Goal: Task Accomplishment & Management: Use online tool/utility

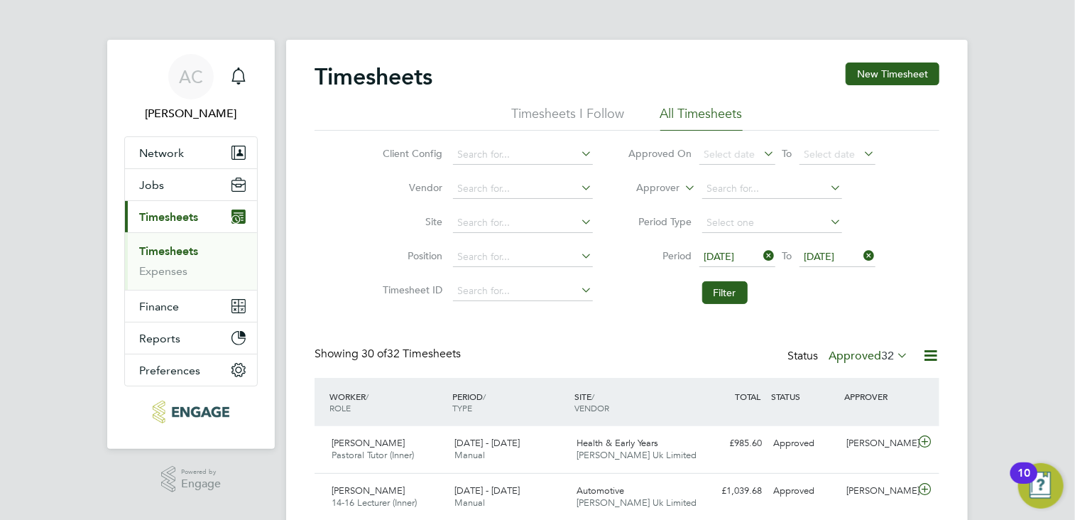
click at [716, 256] on span "[DATE]" at bounding box center [719, 256] width 31 height 13
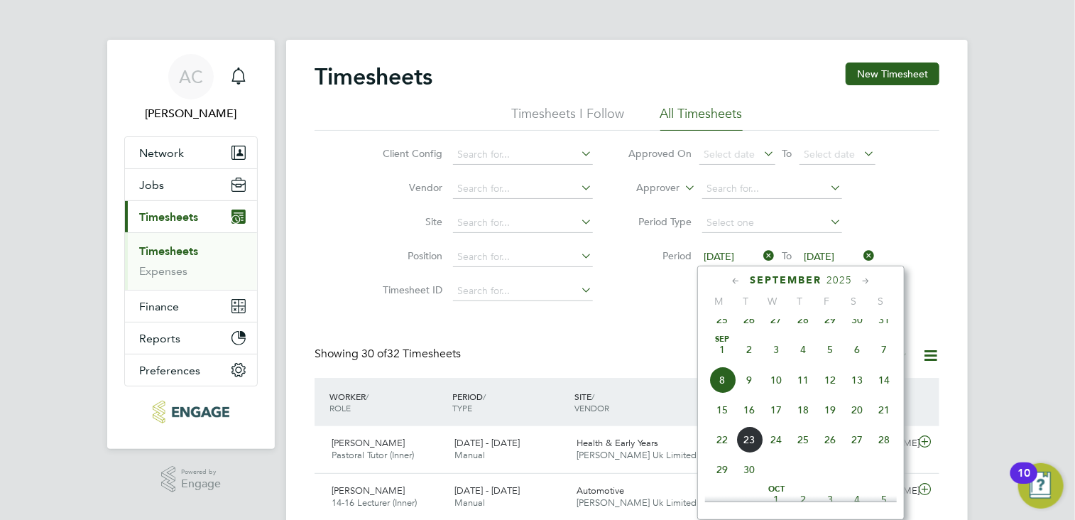
click at [719, 422] on span "15" at bounding box center [721, 409] width 27 height 27
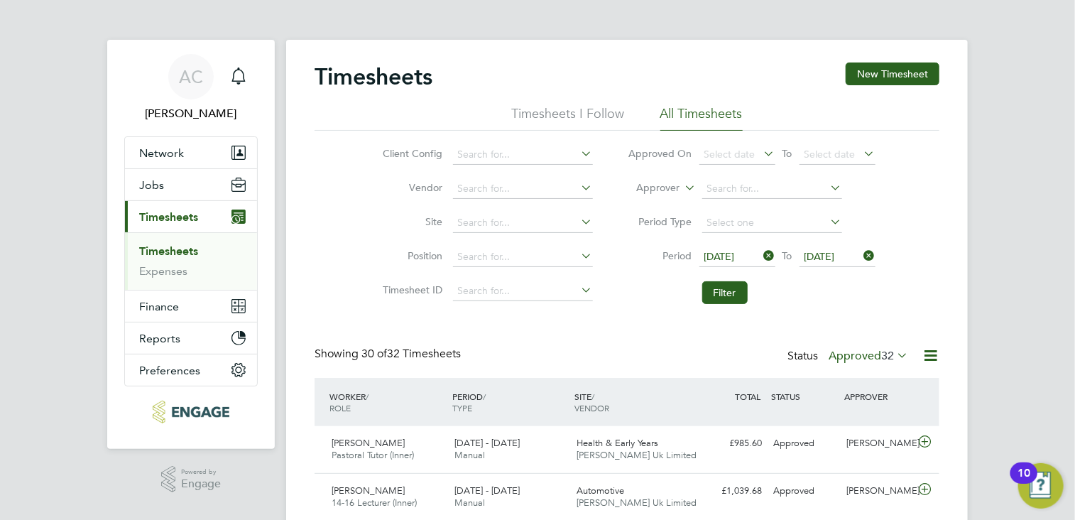
click at [831, 254] on span "[DATE]" at bounding box center [819, 256] width 31 height 13
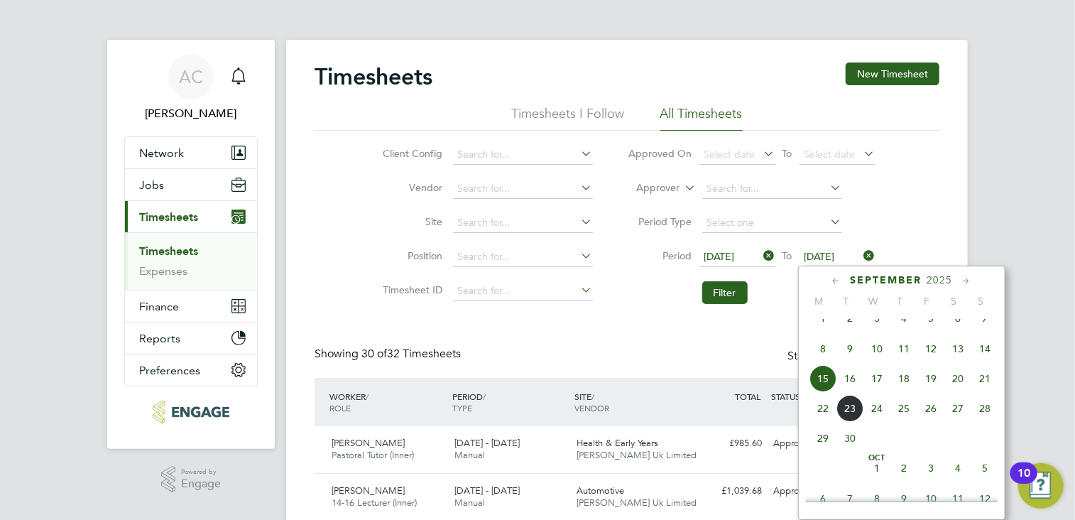
click at [986, 391] on span "21" at bounding box center [984, 378] width 27 height 27
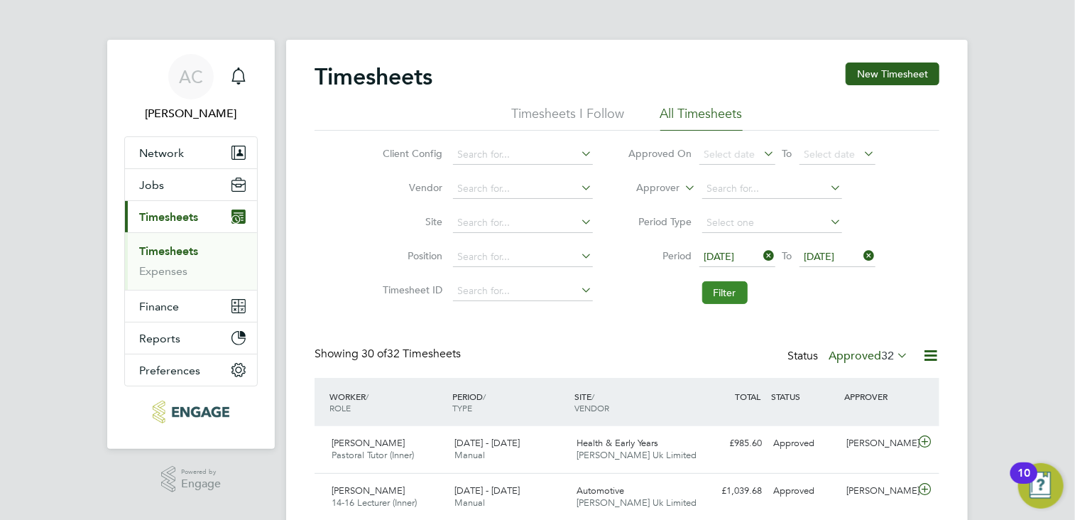
click at [712, 290] on button "Filter" at bounding box center [724, 292] width 45 height 23
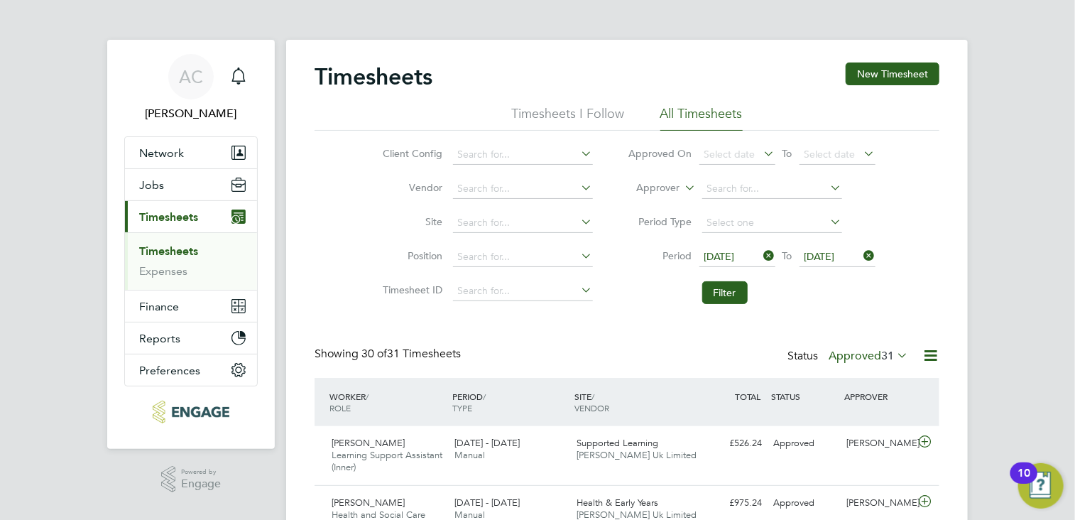
click at [931, 351] on icon at bounding box center [930, 355] width 18 height 18
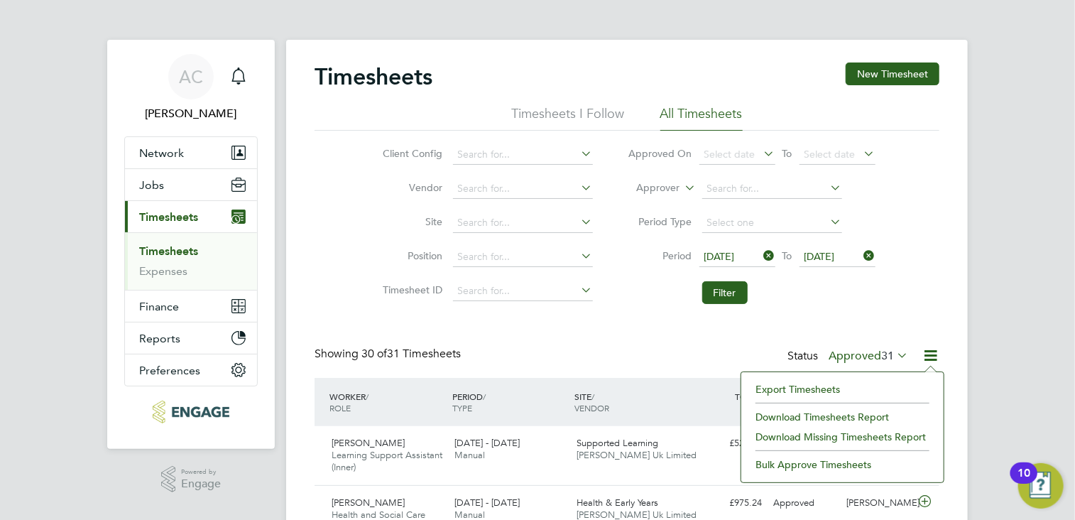
click at [811, 385] on li "Export Timesheets" at bounding box center [842, 389] width 188 height 20
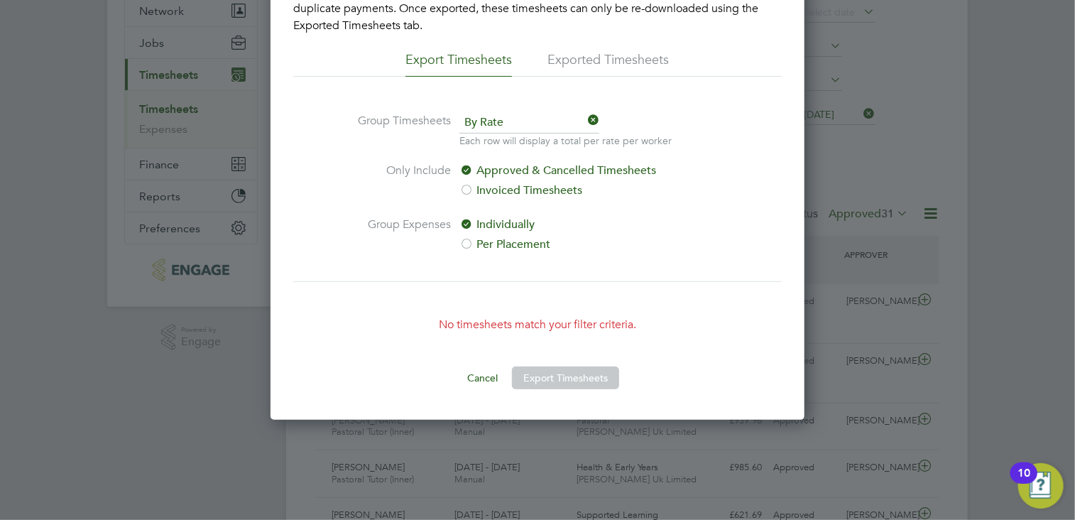
click at [479, 374] on button "Cancel" at bounding box center [482, 377] width 53 height 23
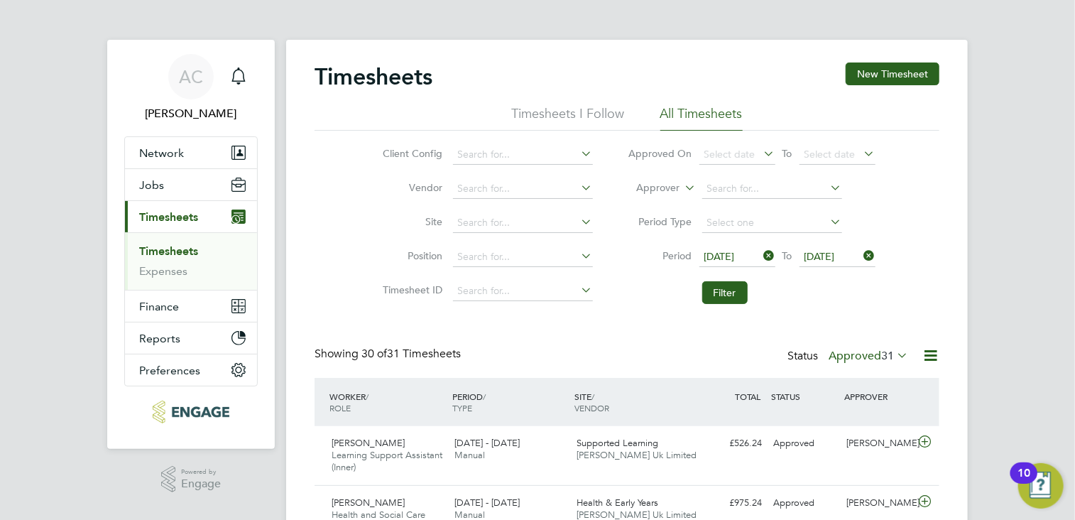
click at [924, 354] on icon at bounding box center [930, 355] width 18 height 18
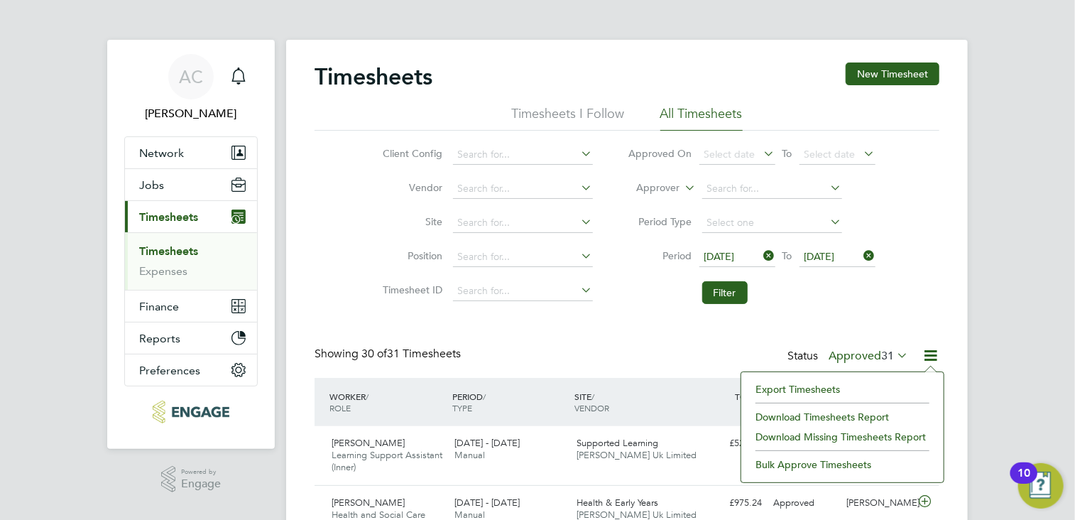
click at [809, 415] on li "Download Timesheets Report" at bounding box center [842, 417] width 188 height 20
